Goal: Task Accomplishment & Management: Manage account settings

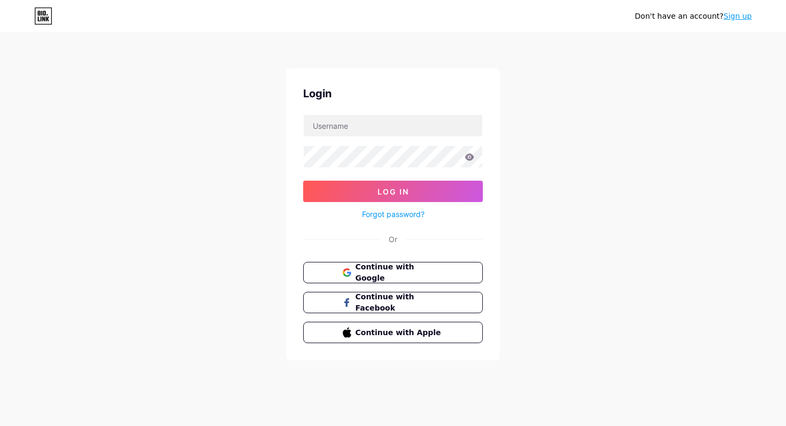
type input "lekalakala603@gmail.com"
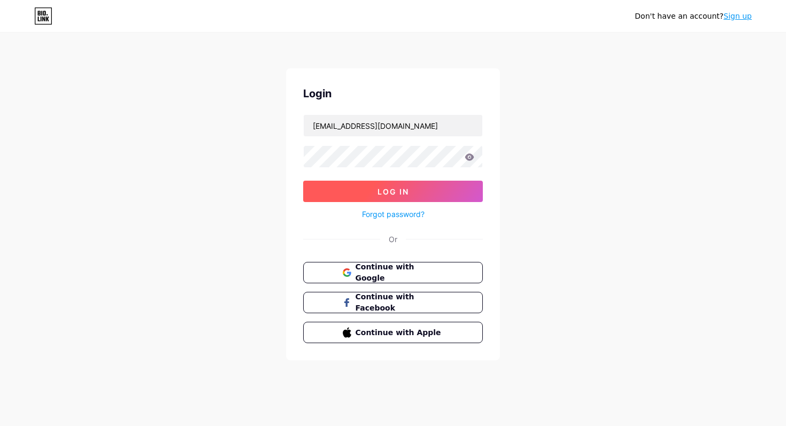
click at [478, 191] on button "Log In" at bounding box center [393, 191] width 180 height 21
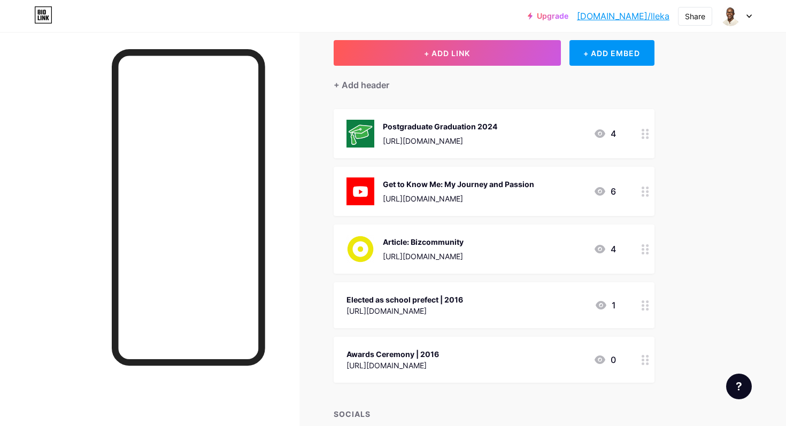
scroll to position [236, 0]
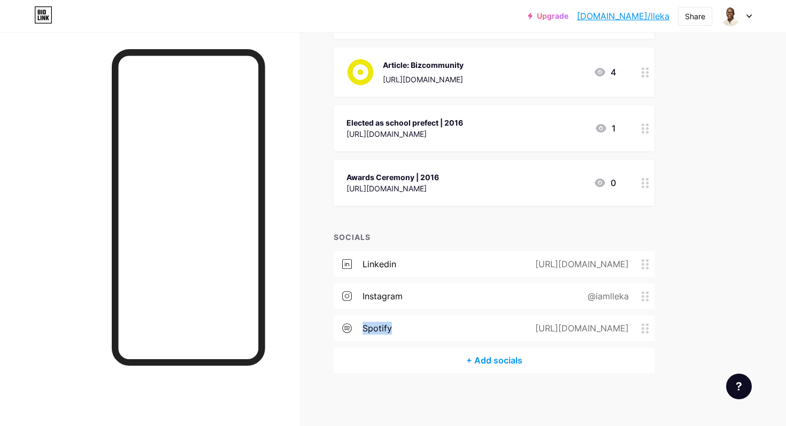
click at [371, 327] on div "spotify" at bounding box center [377, 328] width 29 height 13
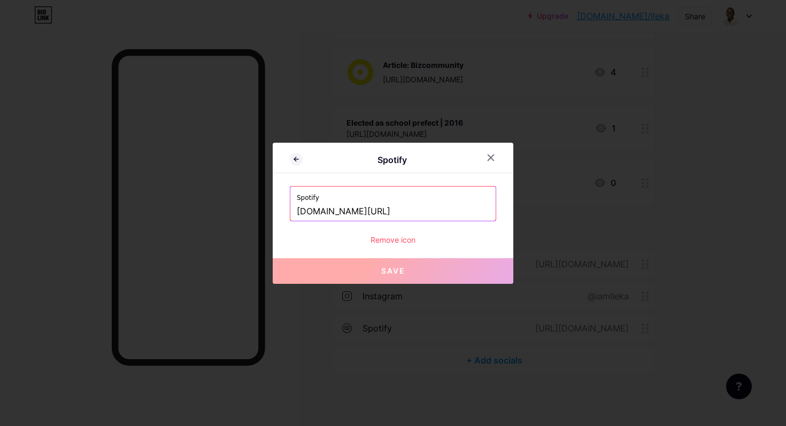
click at [401, 240] on div "Remove icon" at bounding box center [393, 239] width 206 height 11
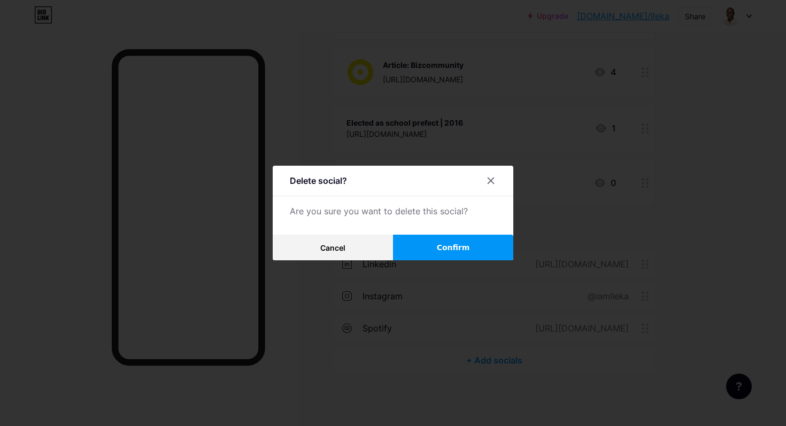
click at [453, 241] on button "Confirm" at bounding box center [453, 248] width 120 height 26
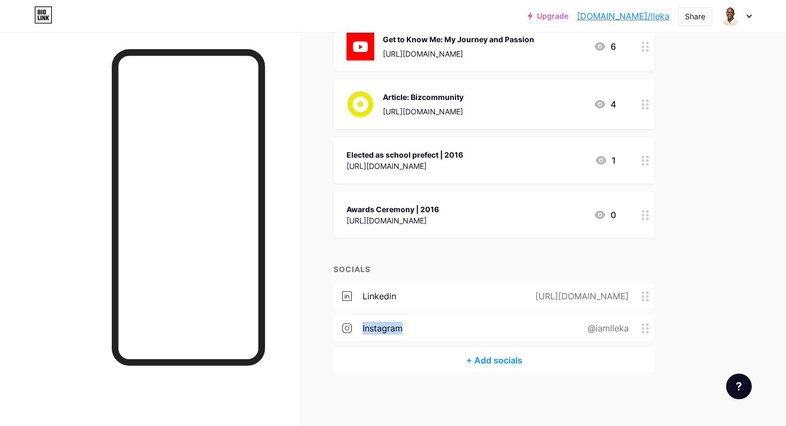
click at [370, 326] on div "instagram" at bounding box center [383, 328] width 40 height 13
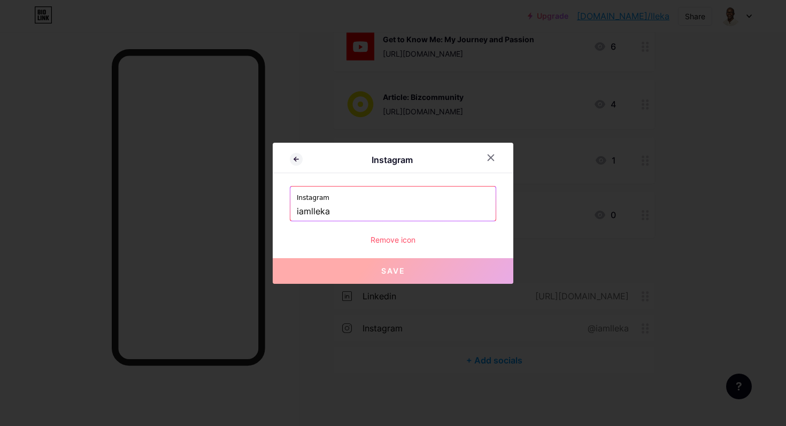
click at [405, 237] on div "Remove icon" at bounding box center [393, 239] width 206 height 11
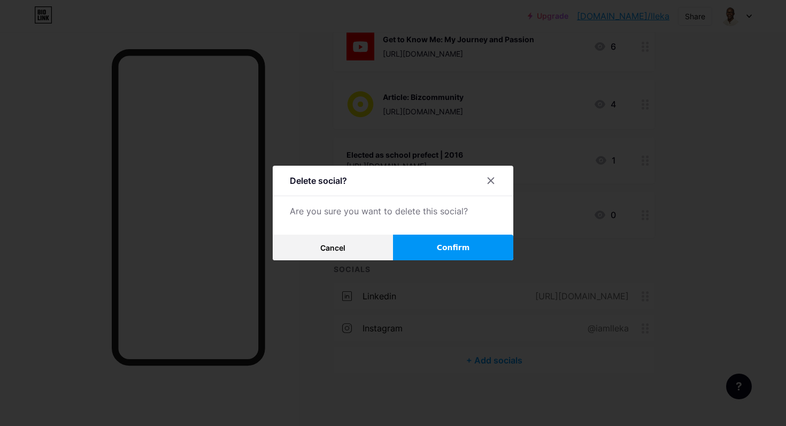
click at [440, 240] on button "Confirm" at bounding box center [453, 248] width 120 height 26
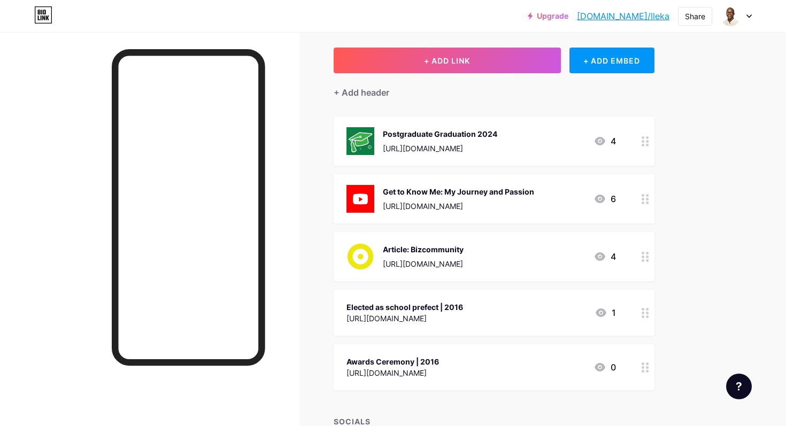
scroll to position [0, 0]
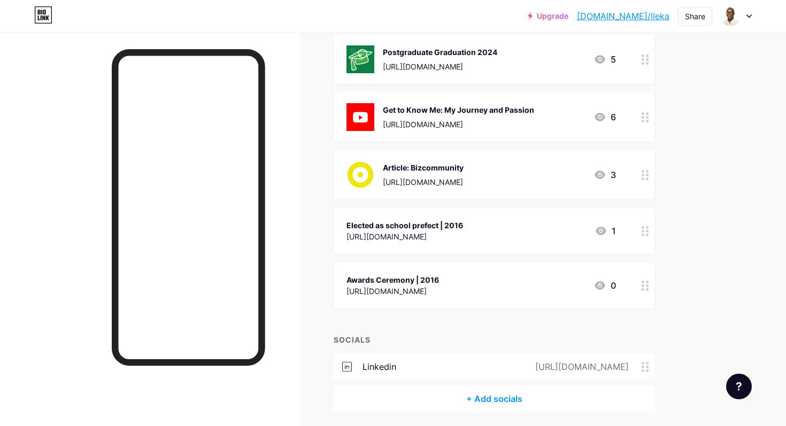
scroll to position [141, 0]
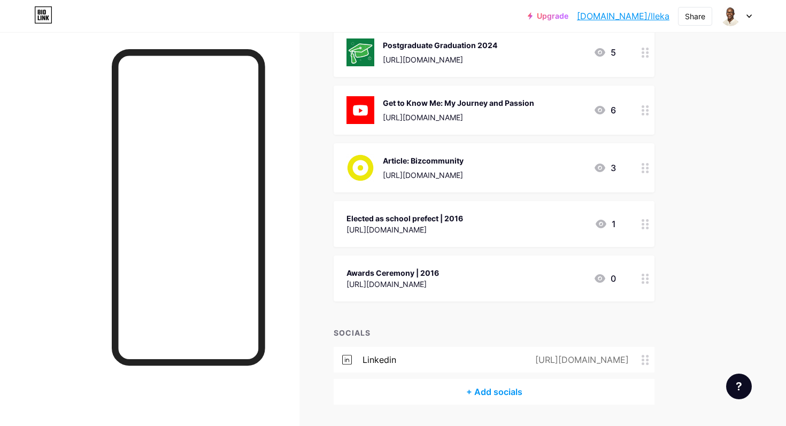
click at [437, 224] on div "[URL][DOMAIN_NAME]" at bounding box center [405, 229] width 117 height 11
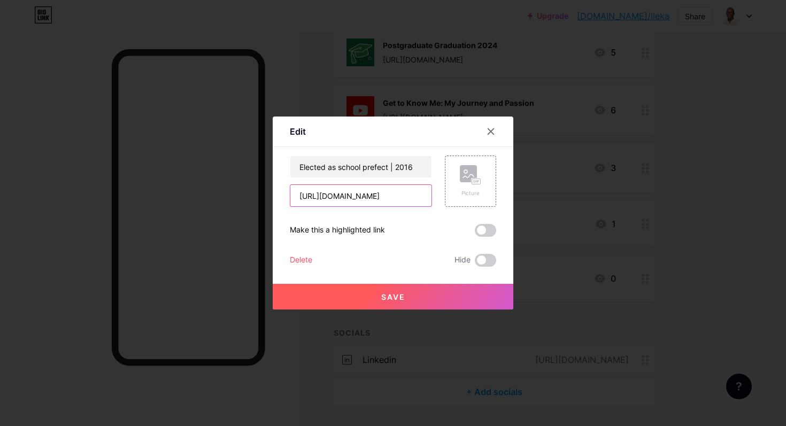
click at [389, 201] on input "[URL][DOMAIN_NAME]" at bounding box center [360, 195] width 141 height 21
click at [492, 129] on icon at bounding box center [491, 131] width 9 height 9
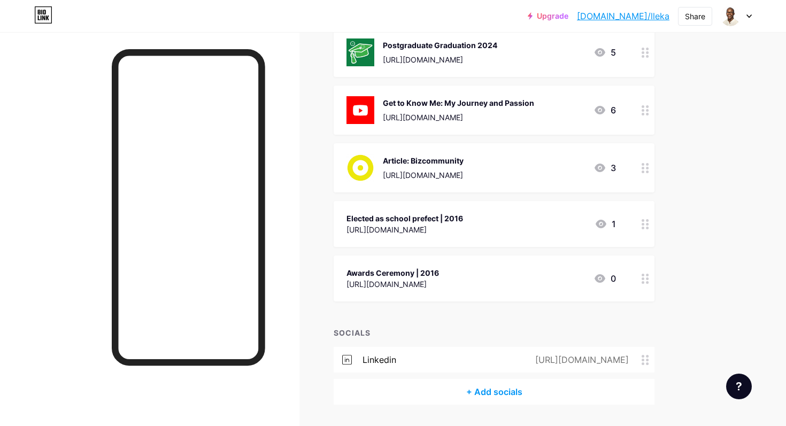
click at [439, 279] on div "[URL][DOMAIN_NAME]" at bounding box center [393, 284] width 93 height 11
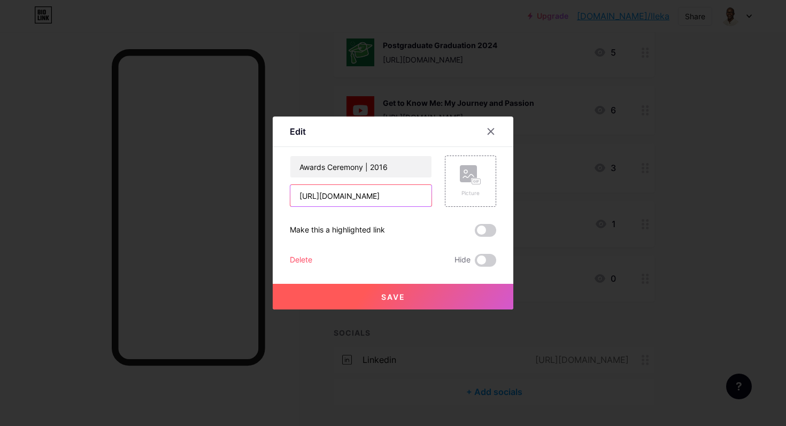
click at [375, 198] on input "[URL][DOMAIN_NAME]" at bounding box center [360, 195] width 141 height 21
click at [491, 134] on icon at bounding box center [491, 131] width 9 height 9
